Goal: Transaction & Acquisition: Purchase product/service

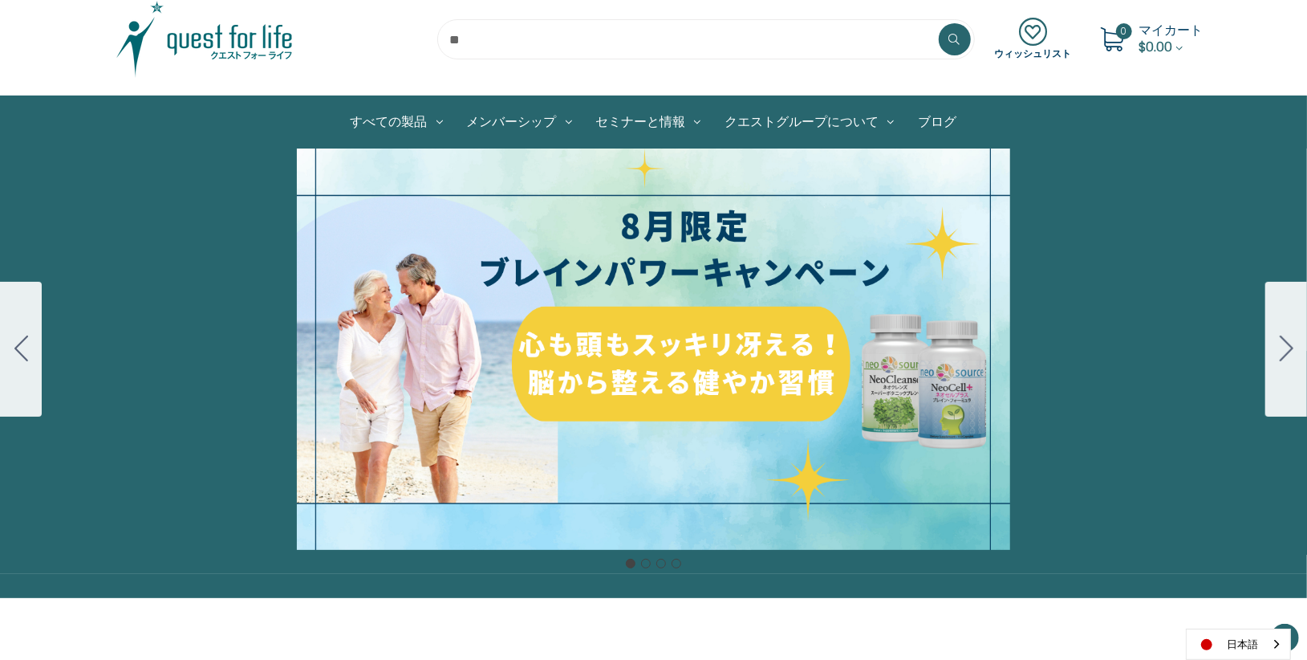
scroll to position [89, 0]
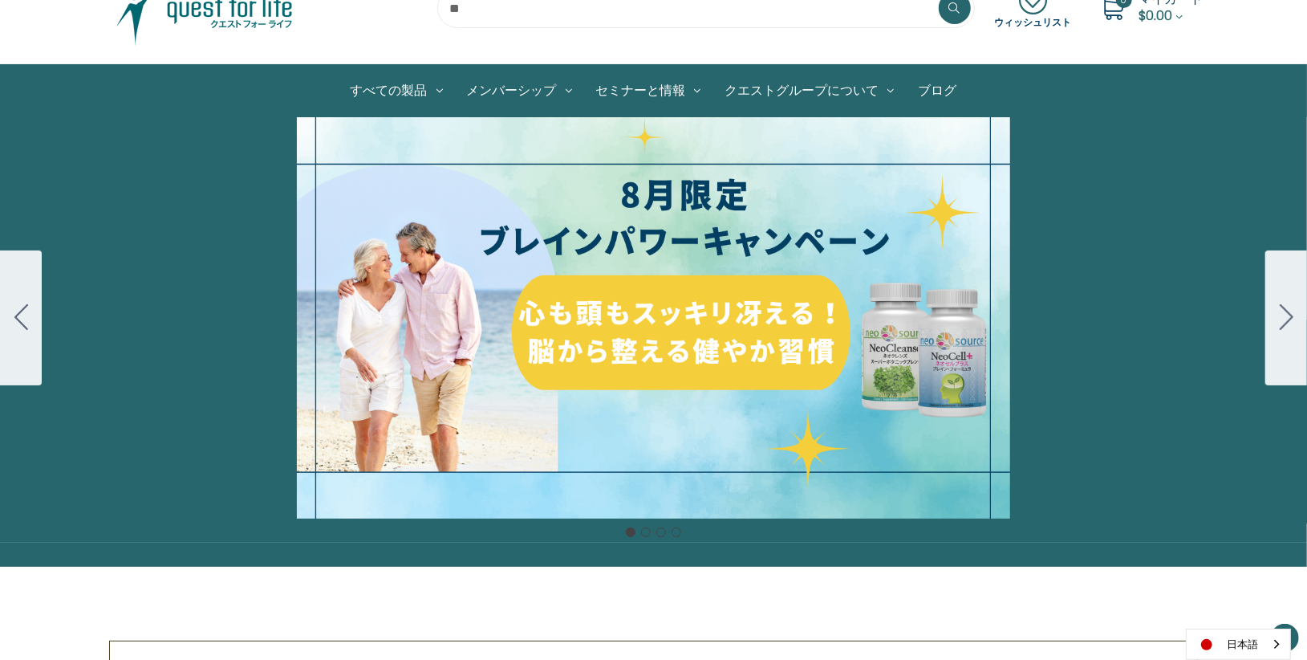
click at [713, 362] on div "細胞プロテクトセット 通常188ドル セール価格160ドル $28 OFF 2025年4月1日～4月30日 12月１日〜23日 販売中" at bounding box center [653, 317] width 1307 height 401
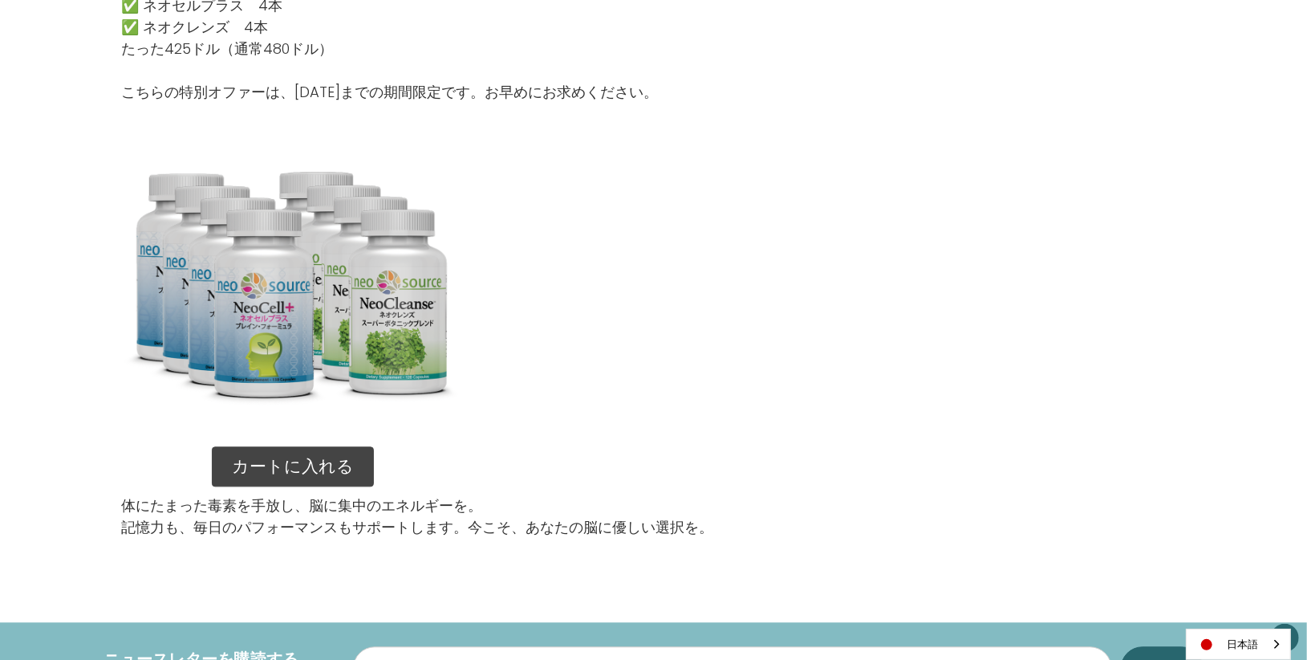
scroll to position [2229, 0]
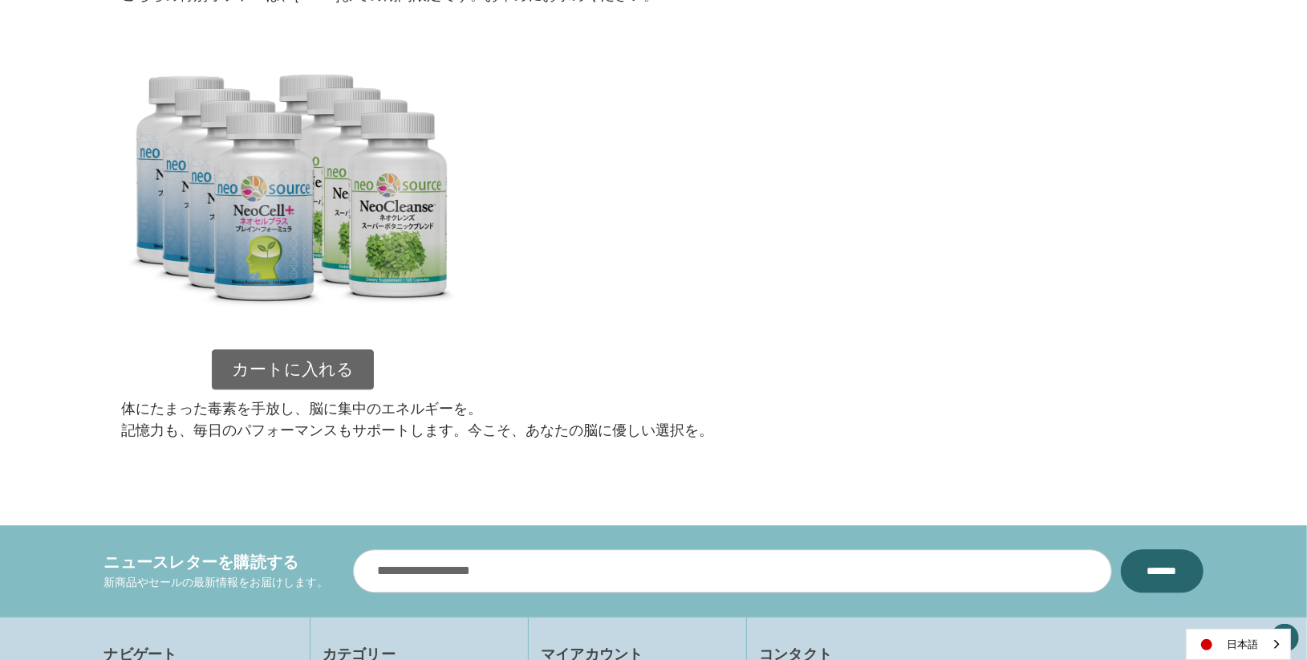
click at [323, 377] on link "カートに入れる" at bounding box center [293, 369] width 162 height 40
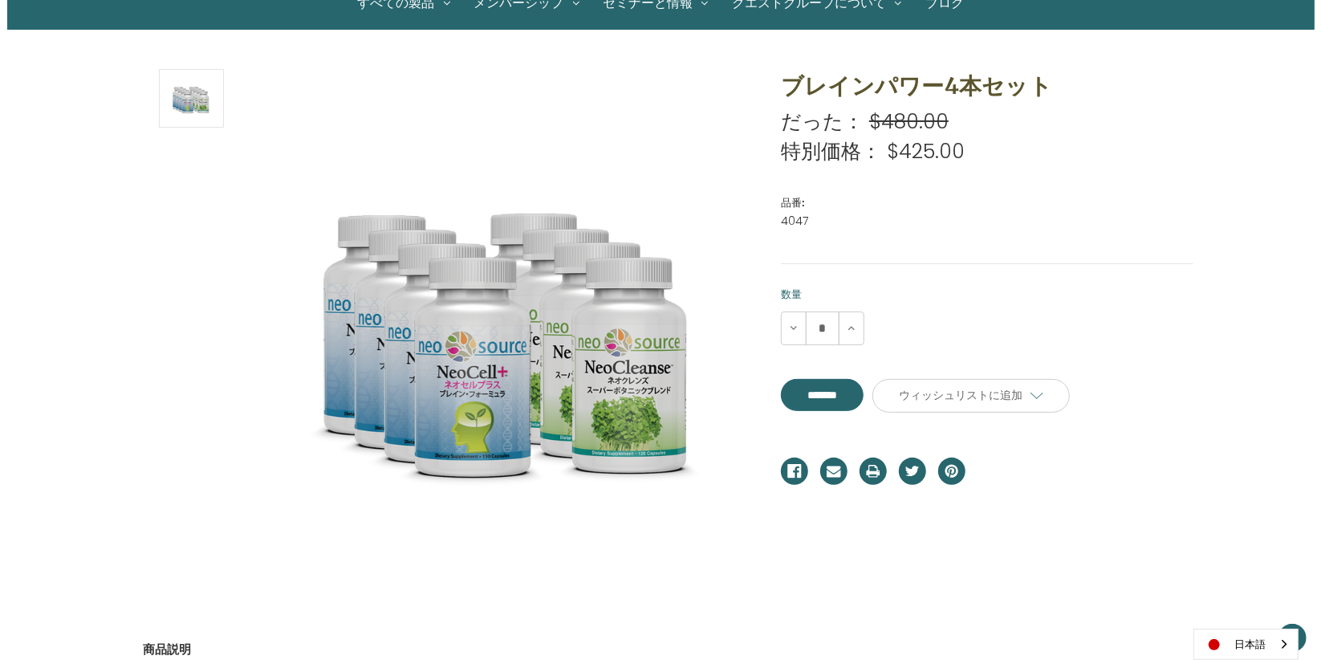
scroll to position [178, 0]
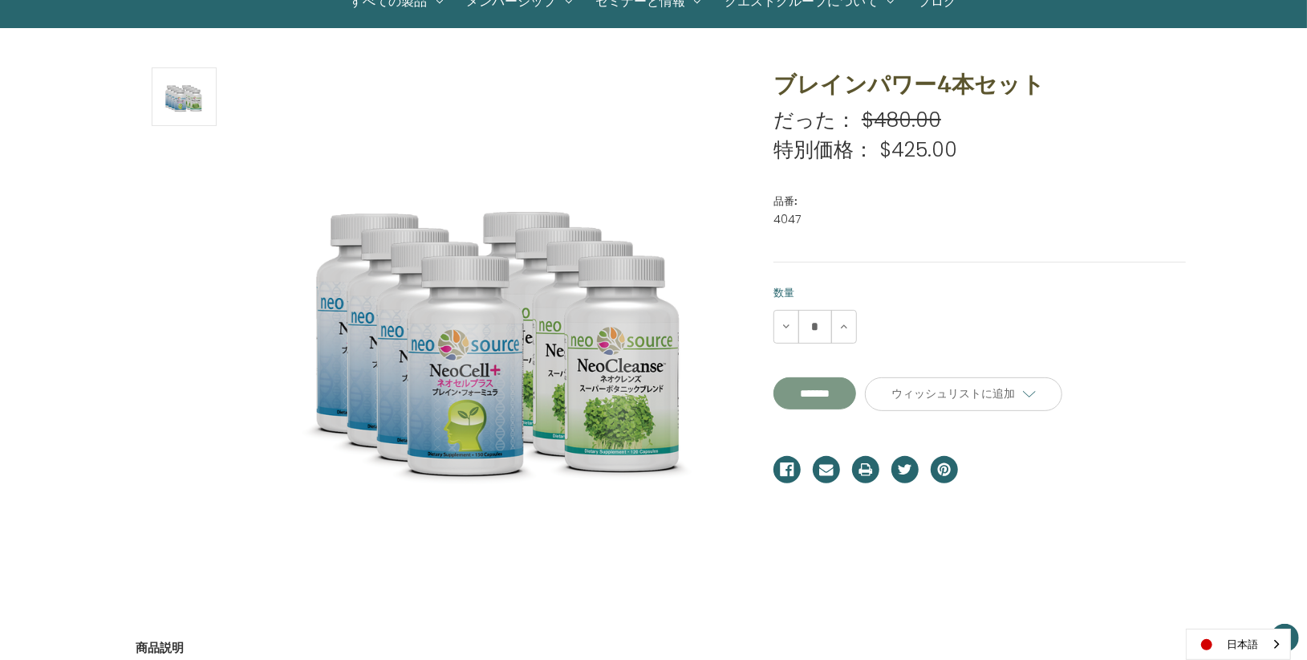
click at [829, 396] on input "*******" at bounding box center [815, 393] width 83 height 32
type input "*******"
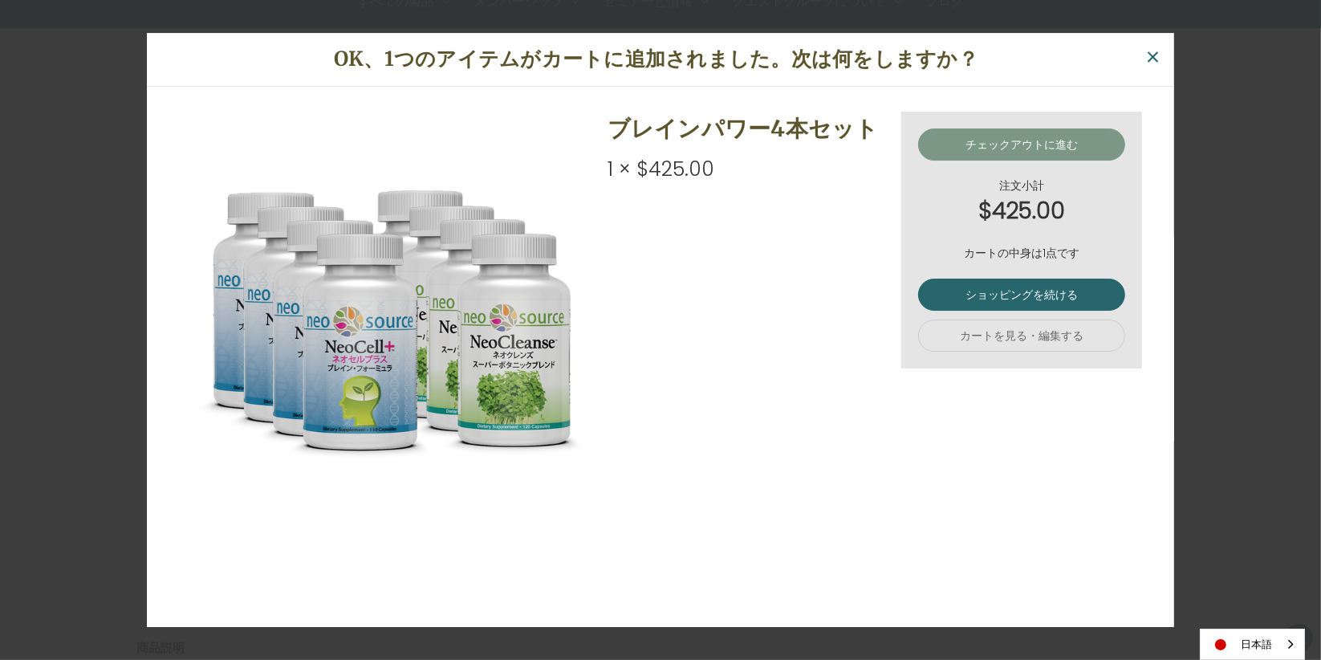
click at [1010, 144] on link "チェックアウトに進む" at bounding box center [1021, 144] width 207 height 32
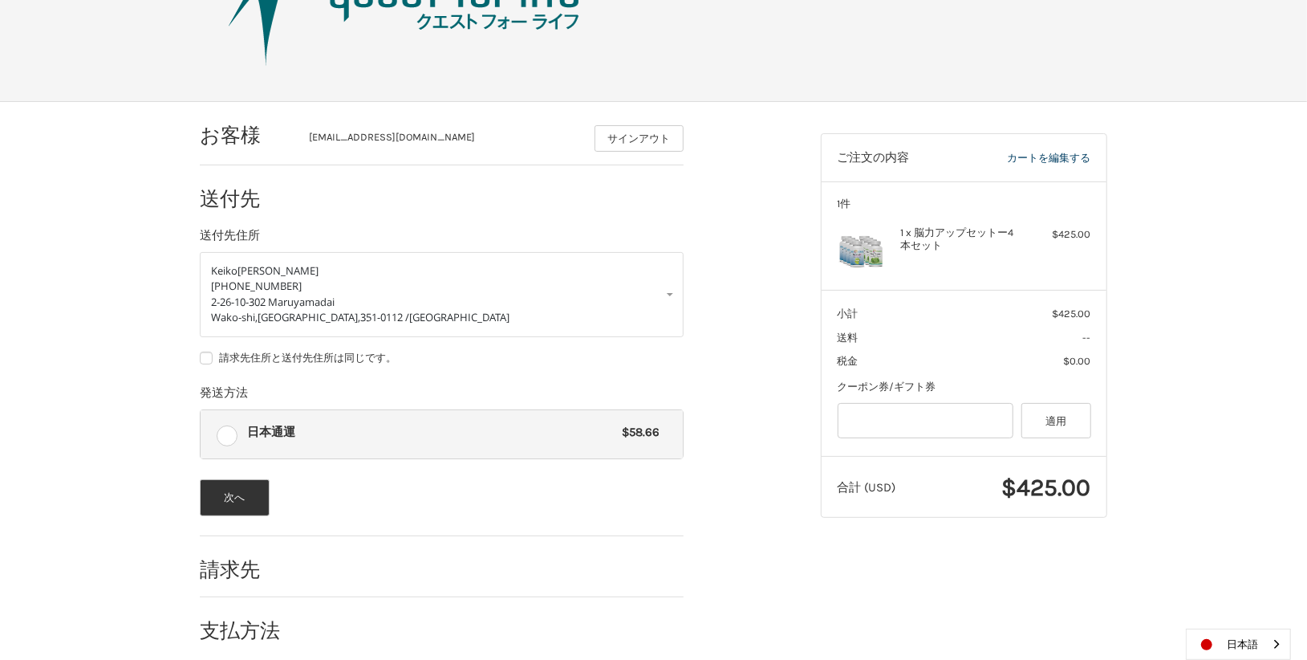
scroll to position [135, 0]
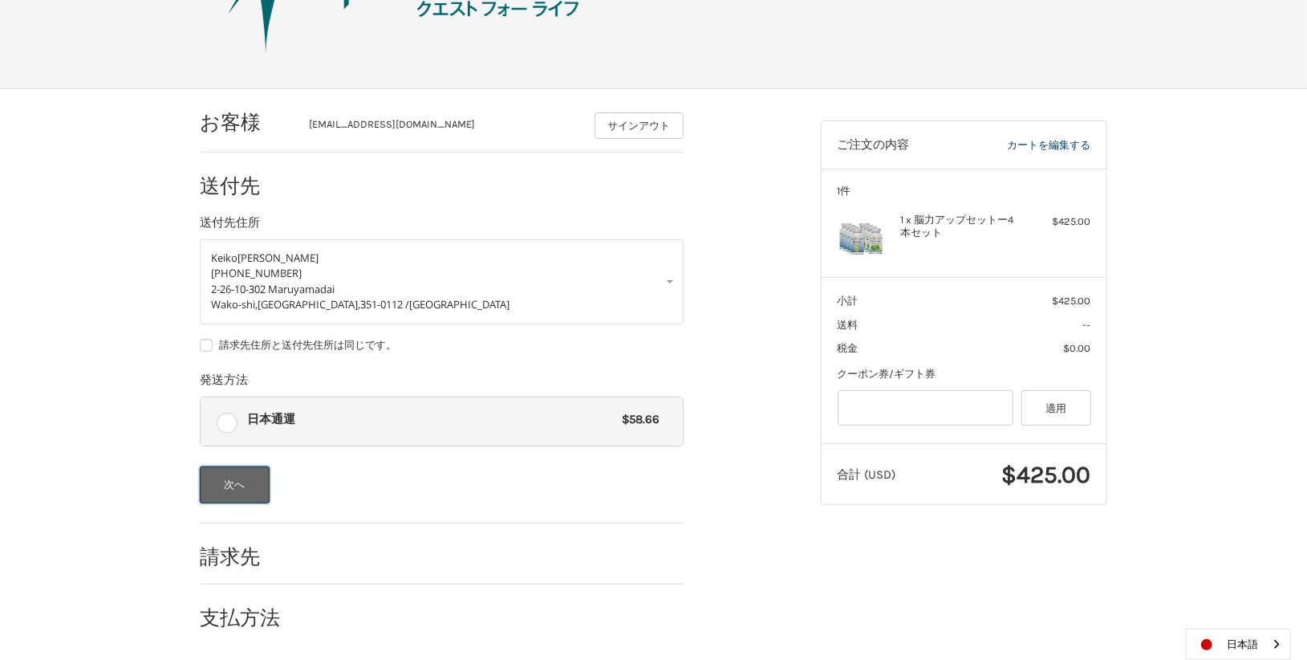
click at [217, 489] on button "次へ" at bounding box center [235, 484] width 70 height 37
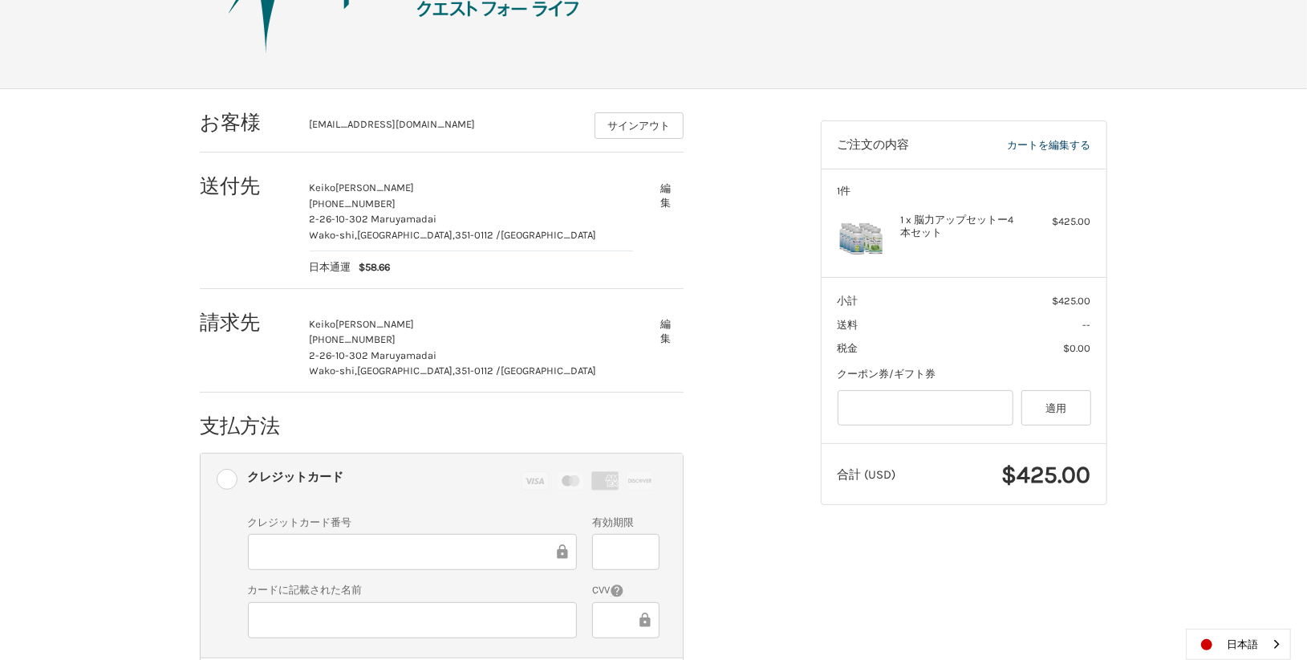
click at [814, 602] on div "お客様 [EMAIL_ADDRESS][DOMAIN_NAME] サインアウト 送付先 [PERSON_NAME] [PHONE_NUMBER] [PHONE…" at bounding box center [654, 448] width 963 height 718
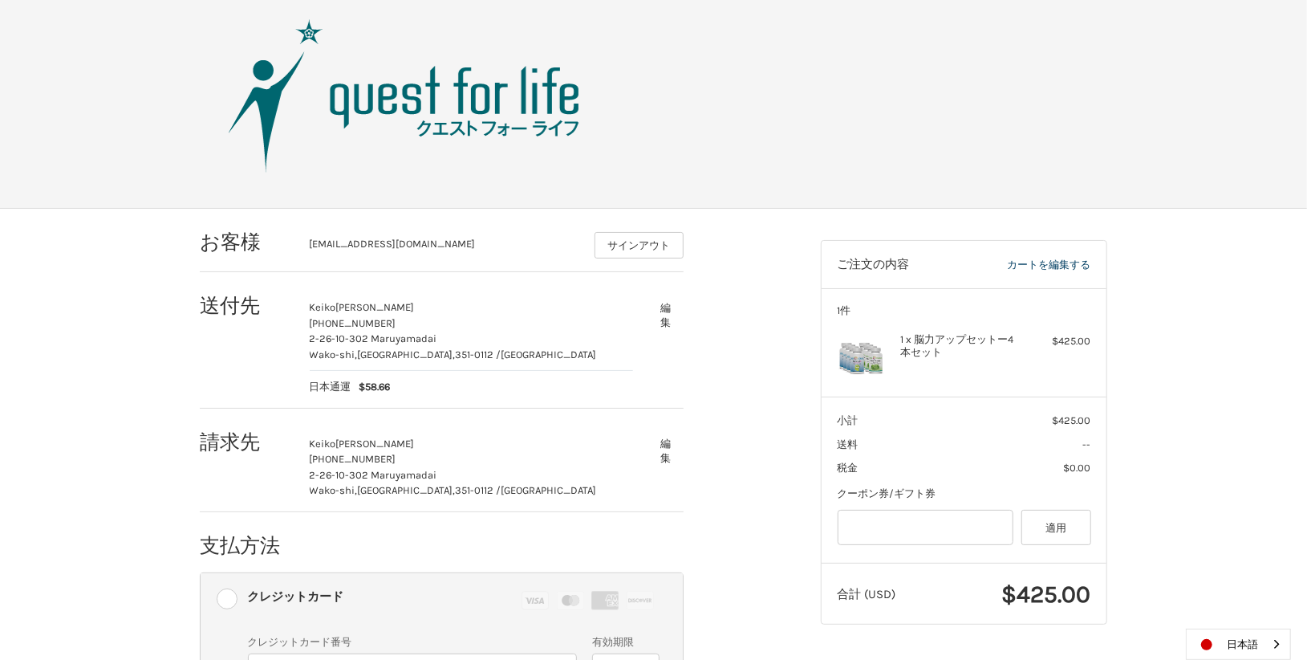
scroll to position [283, 0]
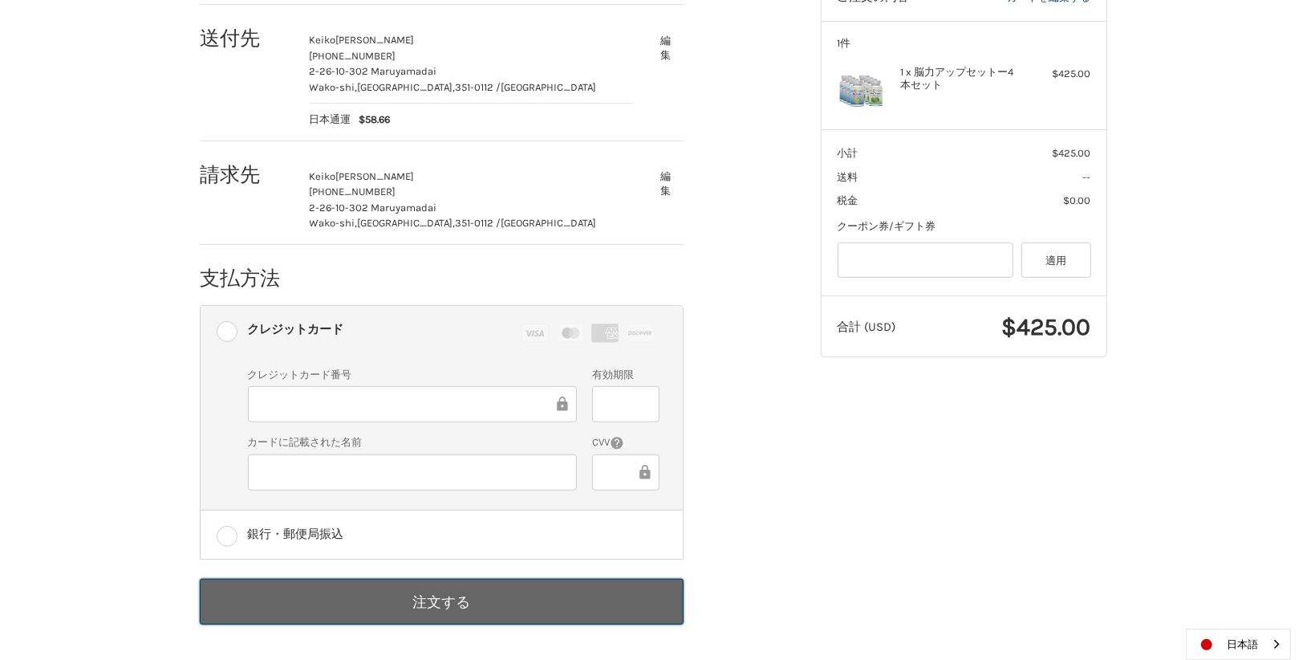
click at [433, 595] on button "注文する" at bounding box center [442, 602] width 484 height 46
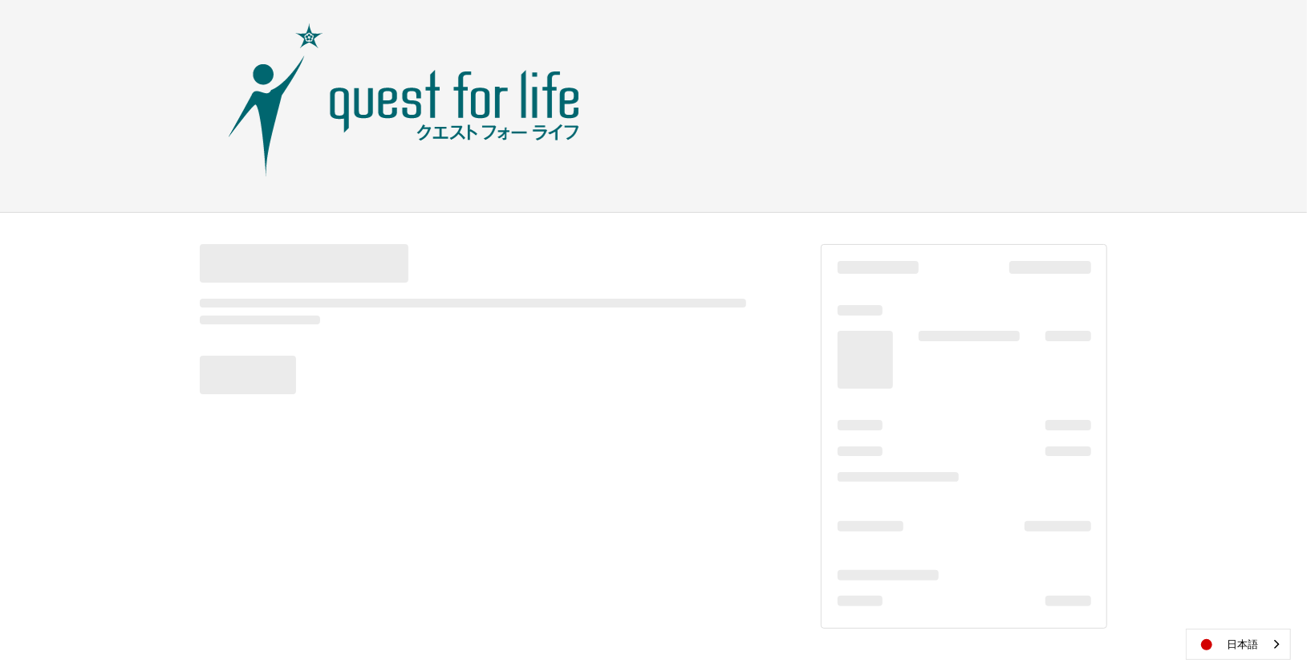
scroll to position [10, 0]
